Goal: Consume media (video, audio): Consume media (video, audio)

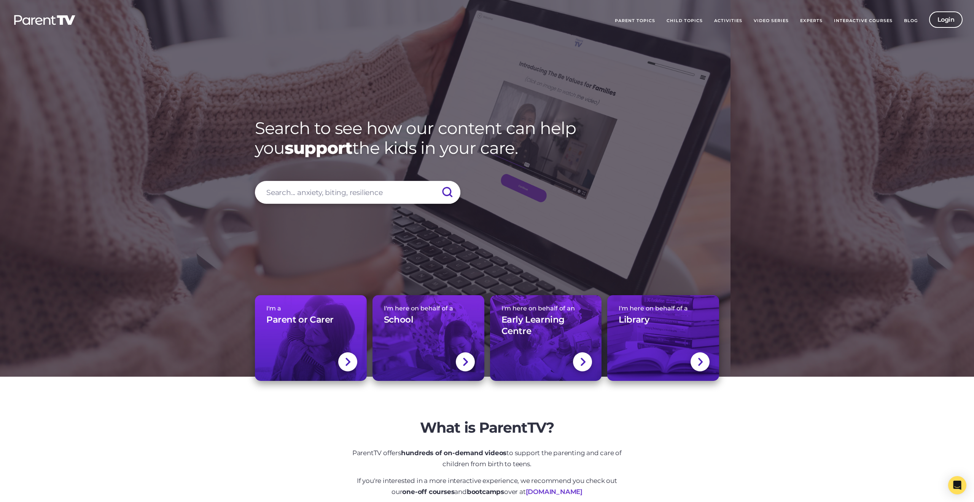
click at [950, 22] on link "Login" at bounding box center [946, 19] width 34 height 16
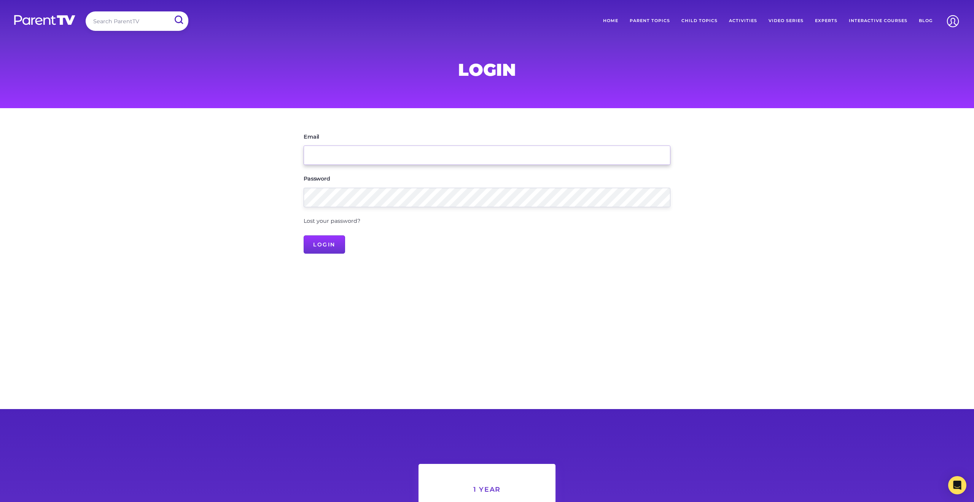
click at [469, 161] on input "Email" at bounding box center [487, 154] width 367 height 19
type input "counsellor@mueller.qld.edu.au"
click at [340, 238] on input "Login" at bounding box center [324, 244] width 41 height 18
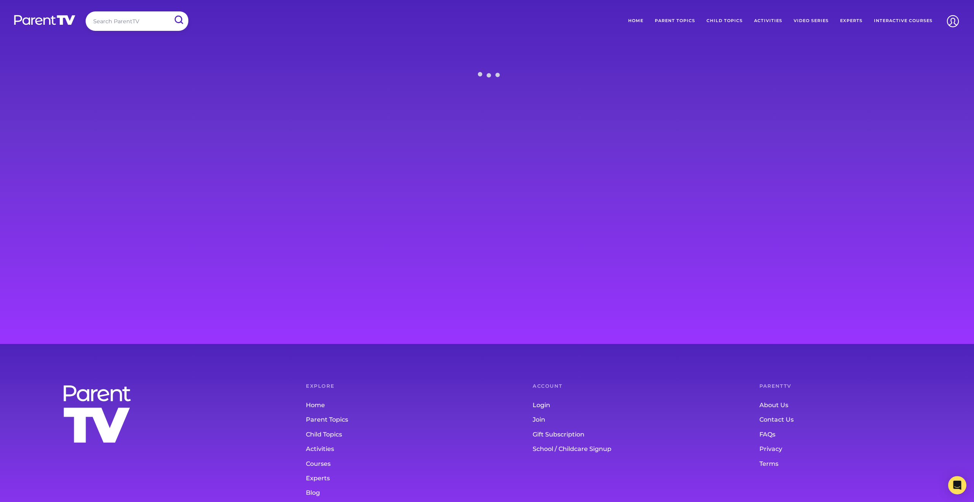
click at [717, 20] on link "Child Topics" at bounding box center [725, 20] width 48 height 19
